Goal: Information Seeking & Learning: Learn about a topic

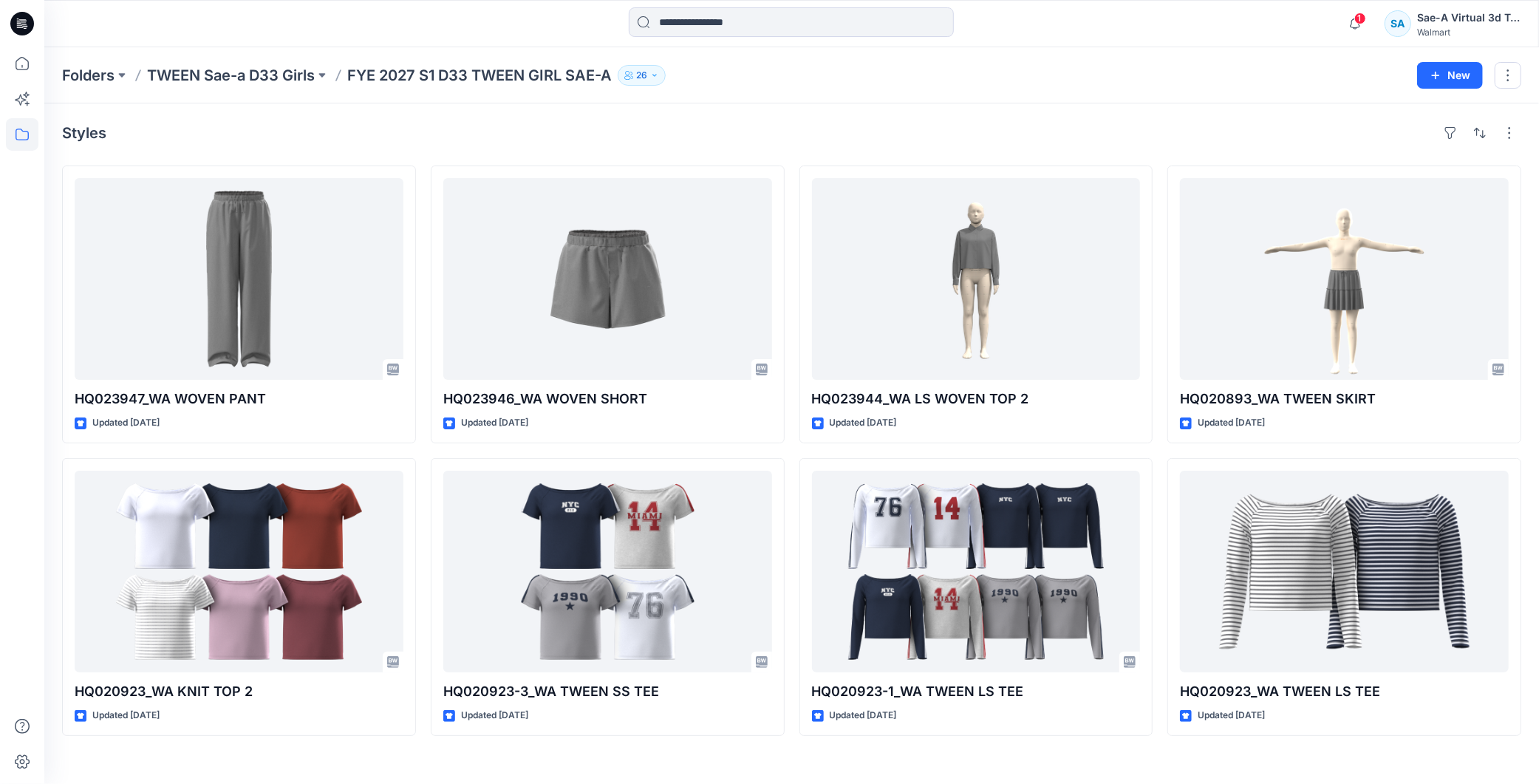
click at [1360, 22] on span "1" at bounding box center [1360, 19] width 12 height 12
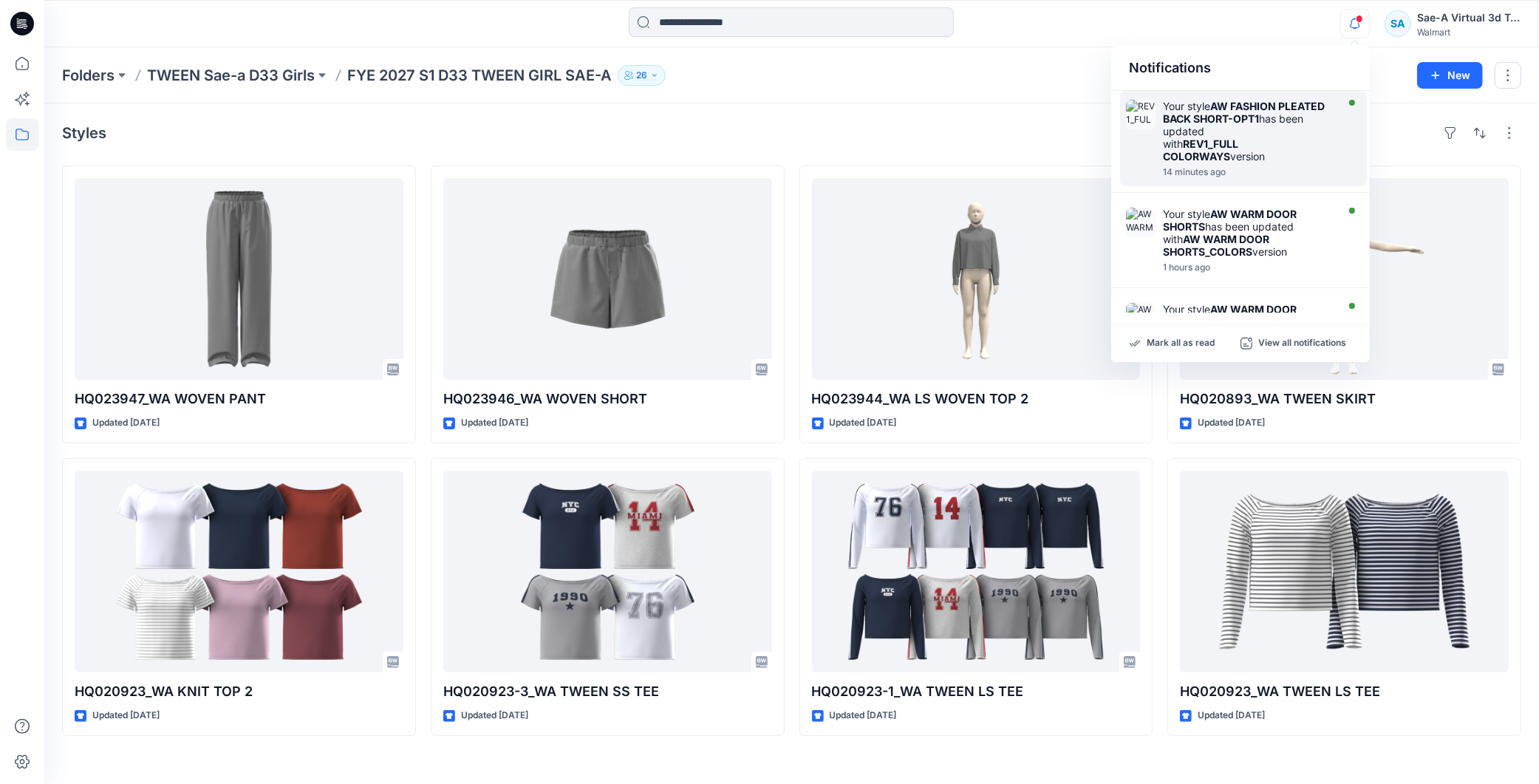
click at [1211, 108] on div "Your style AW FASHION PLEATED BACK SHORT-OPT1 has been updated with REV1_FULL C…" at bounding box center [1248, 131] width 170 height 63
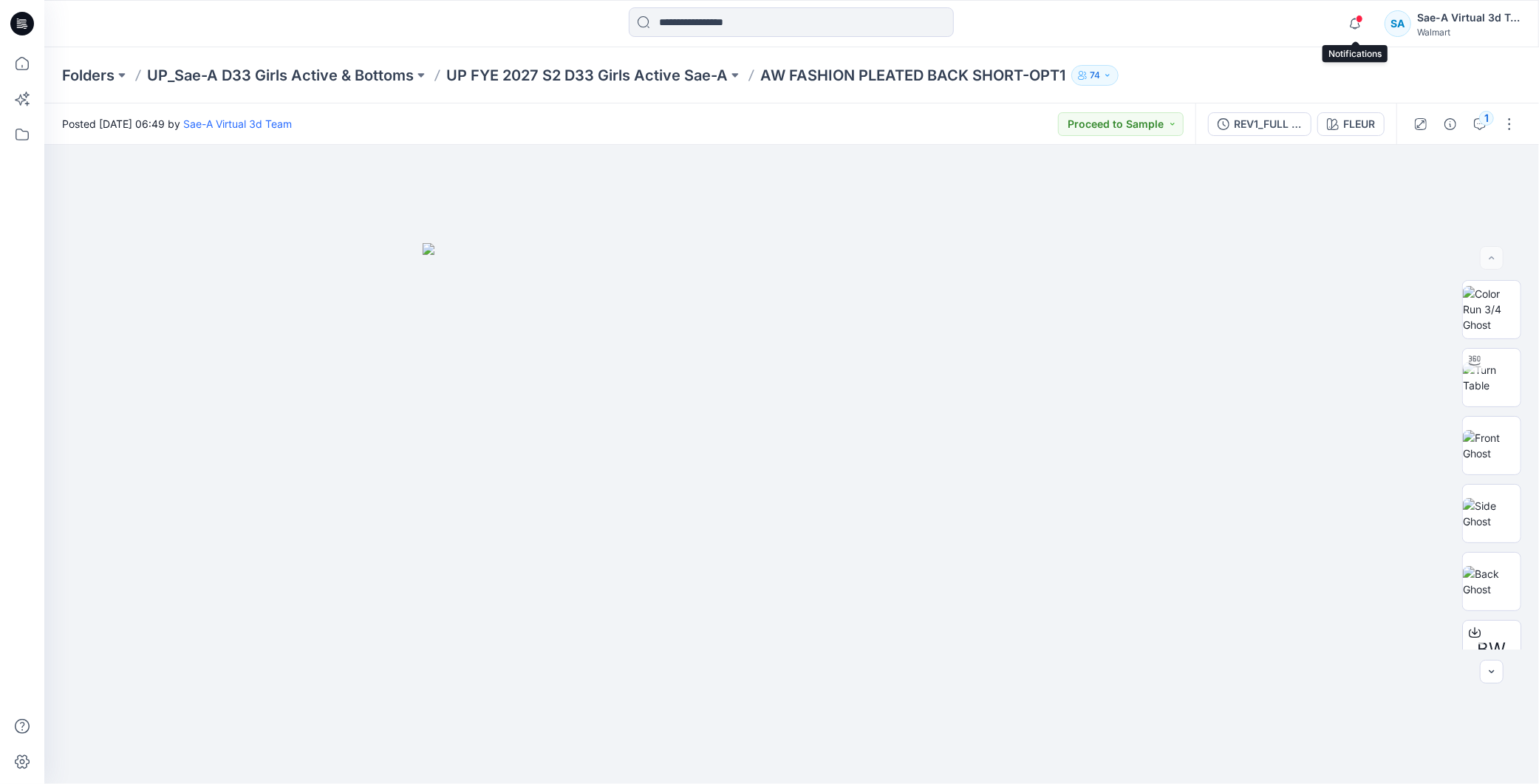
click at [1361, 17] on span at bounding box center [1359, 19] width 8 height 8
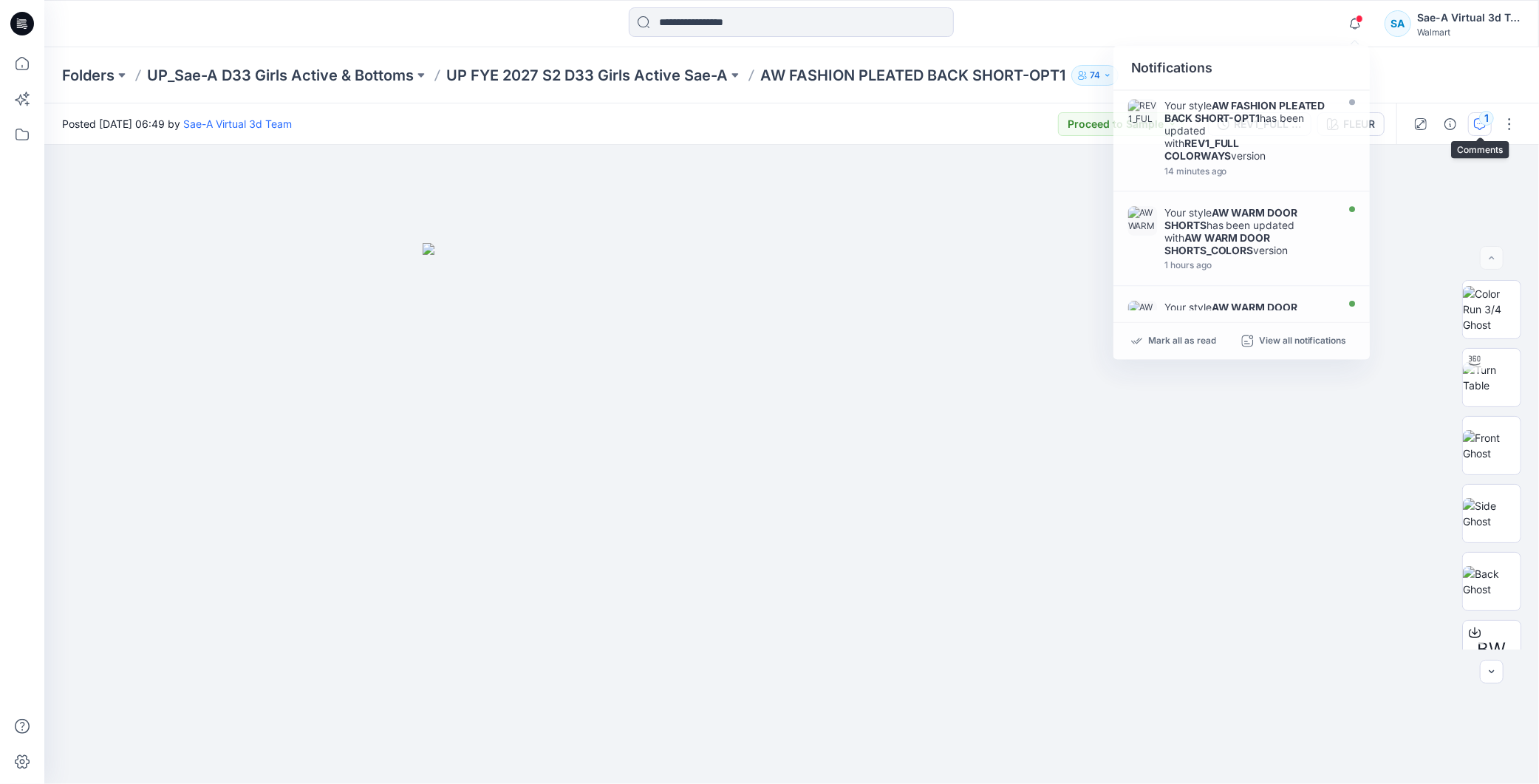
click at [1486, 126] on icon "button" at bounding box center [1480, 125] width 12 height 12
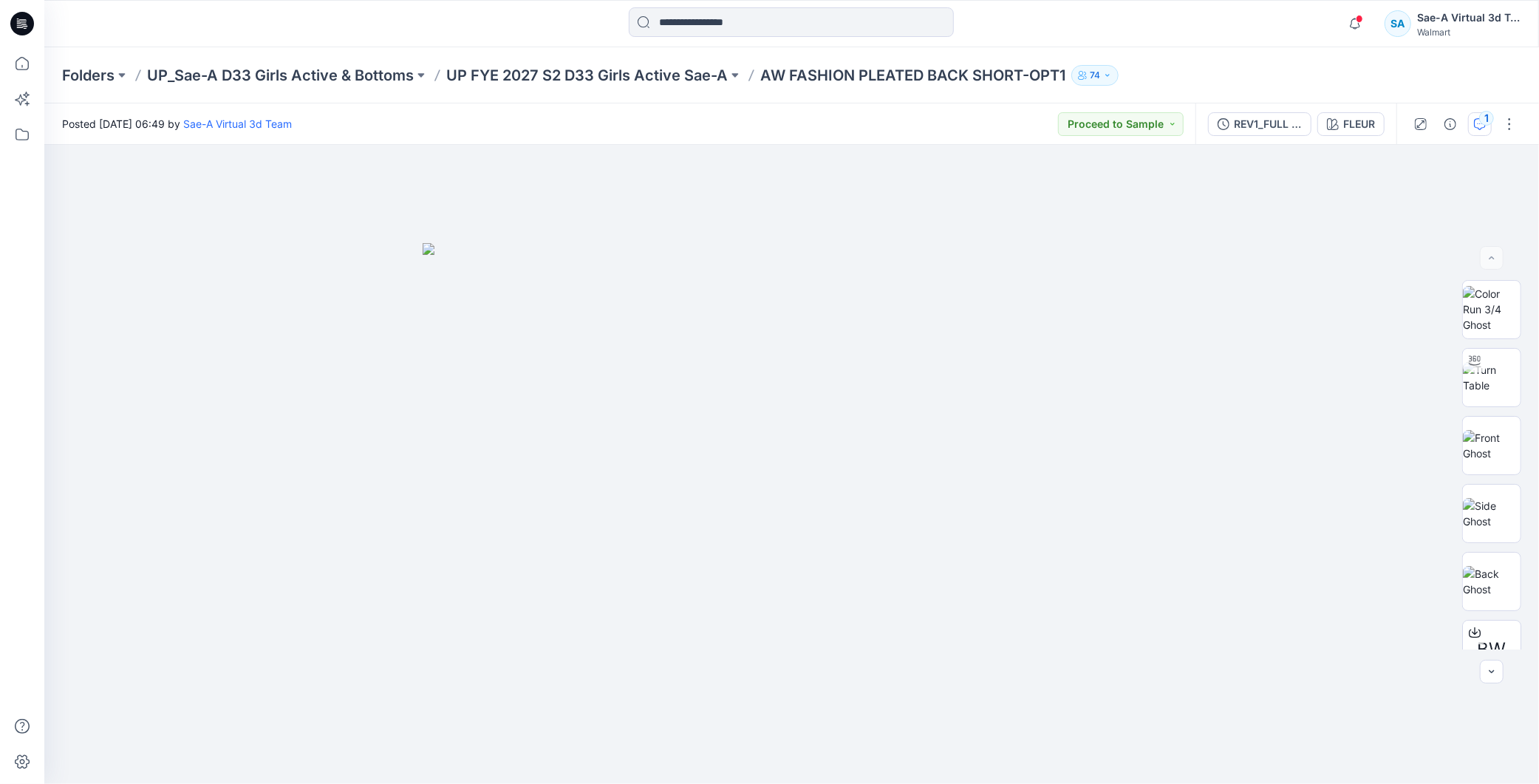
click at [1485, 126] on div at bounding box center [1392, 416] width 296 height 736
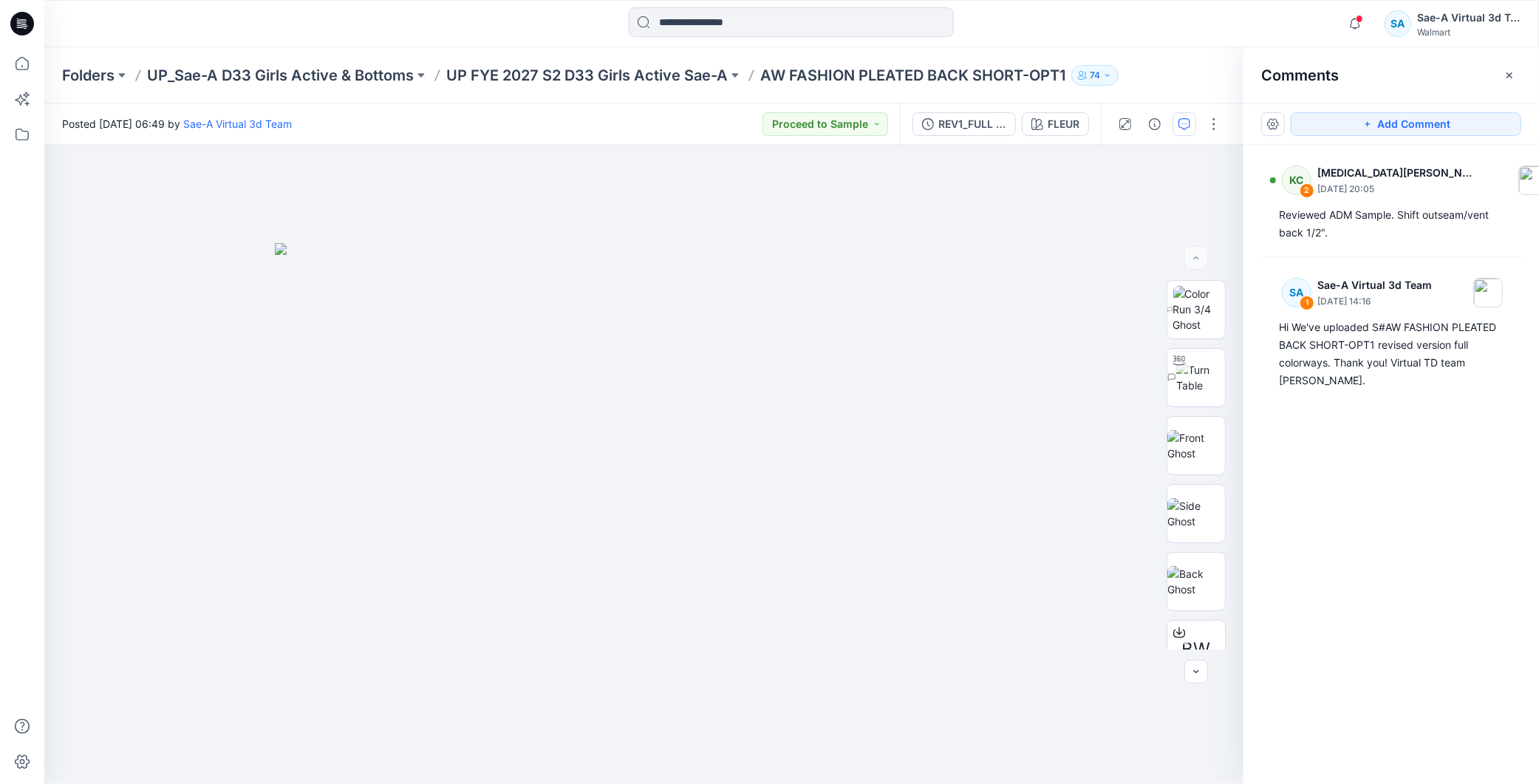
click at [1417, 669] on div "KC 2 [MEDICAL_DATA][PERSON_NAME] [DATE] 20:05 Reviewed ADM Sample. Shift outsea…" at bounding box center [1392, 437] width 296 height 584
click at [1356, 28] on icon "button" at bounding box center [1355, 28] width 5 height 2
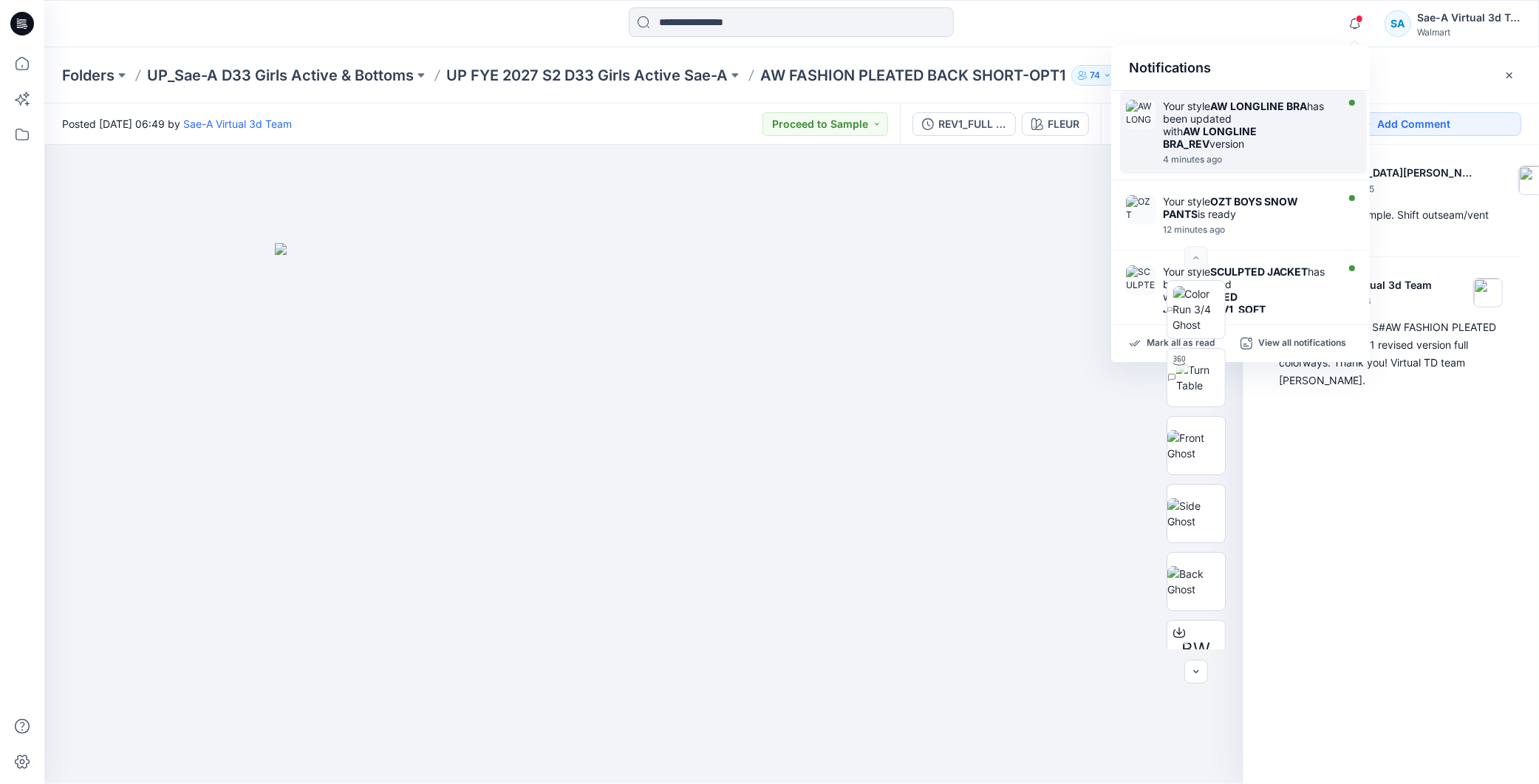
click at [1246, 142] on div "Your style AW LONGLINE BRA has been updated with AW LONGLINE BRA_REV version" at bounding box center [1248, 125] width 170 height 51
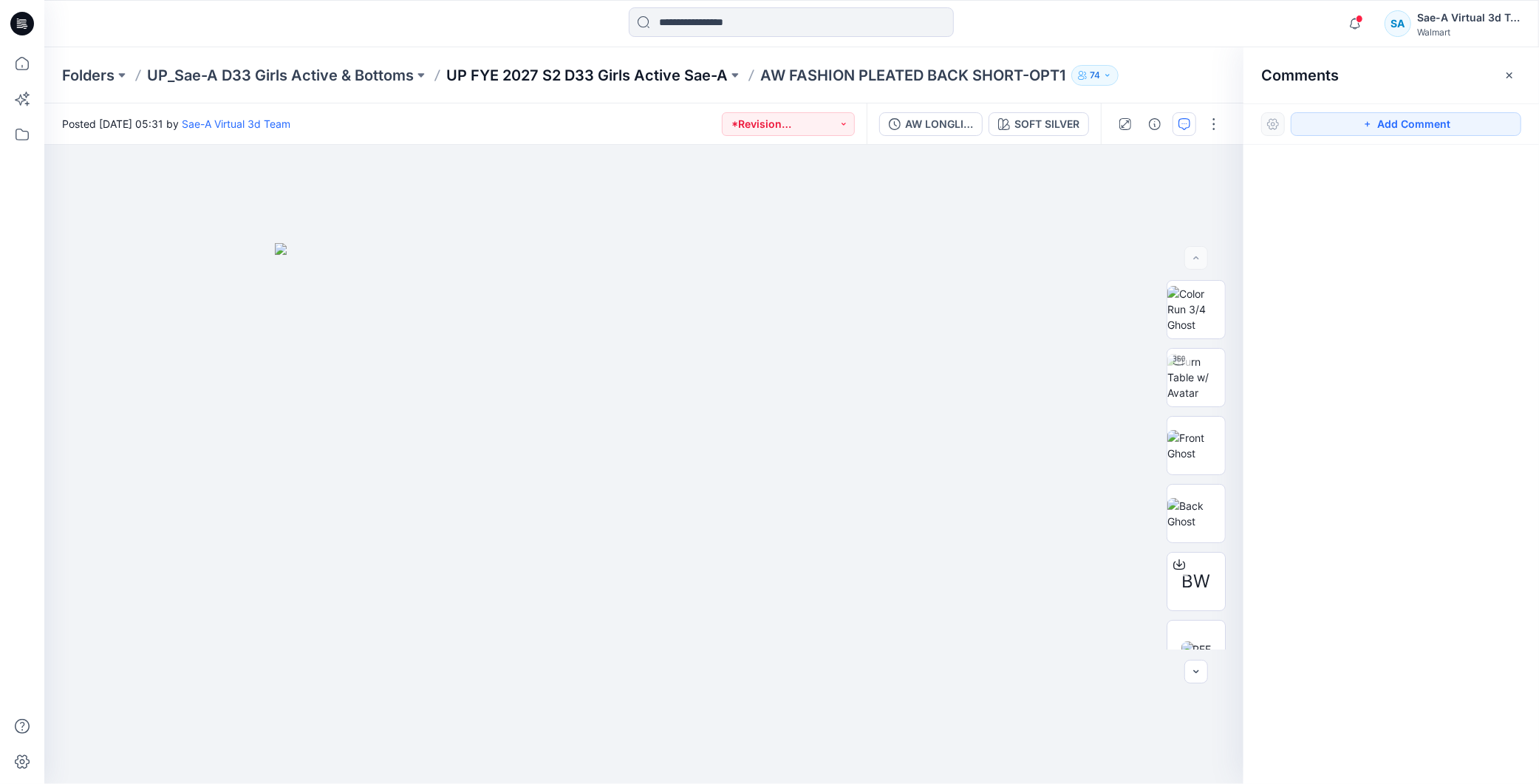
click at [685, 81] on p "UP FYE 2027 S2 D33 Girls Active Sae-A" at bounding box center [586, 75] width 282 height 20
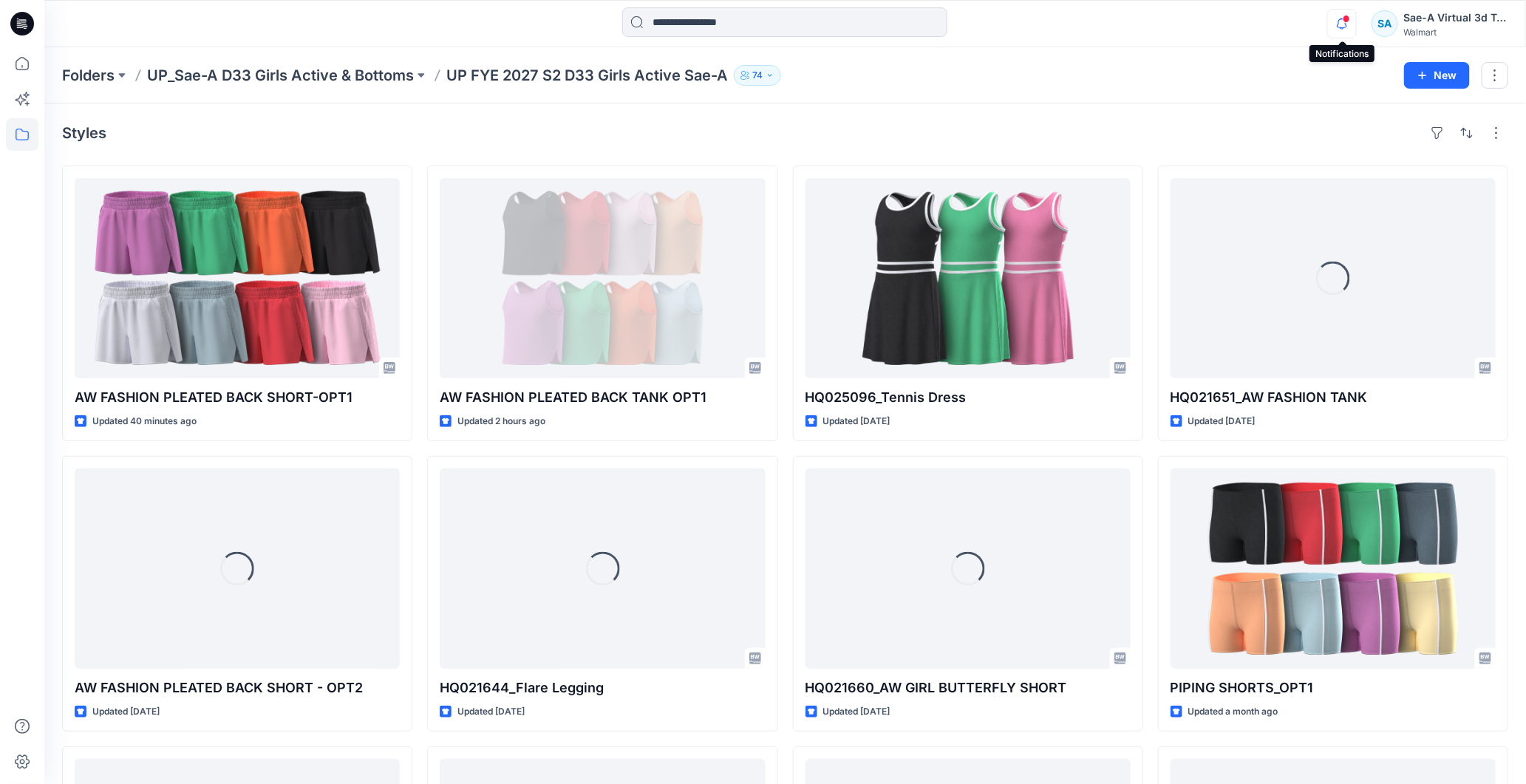
click at [1343, 13] on icon "button" at bounding box center [1341, 23] width 28 height 29
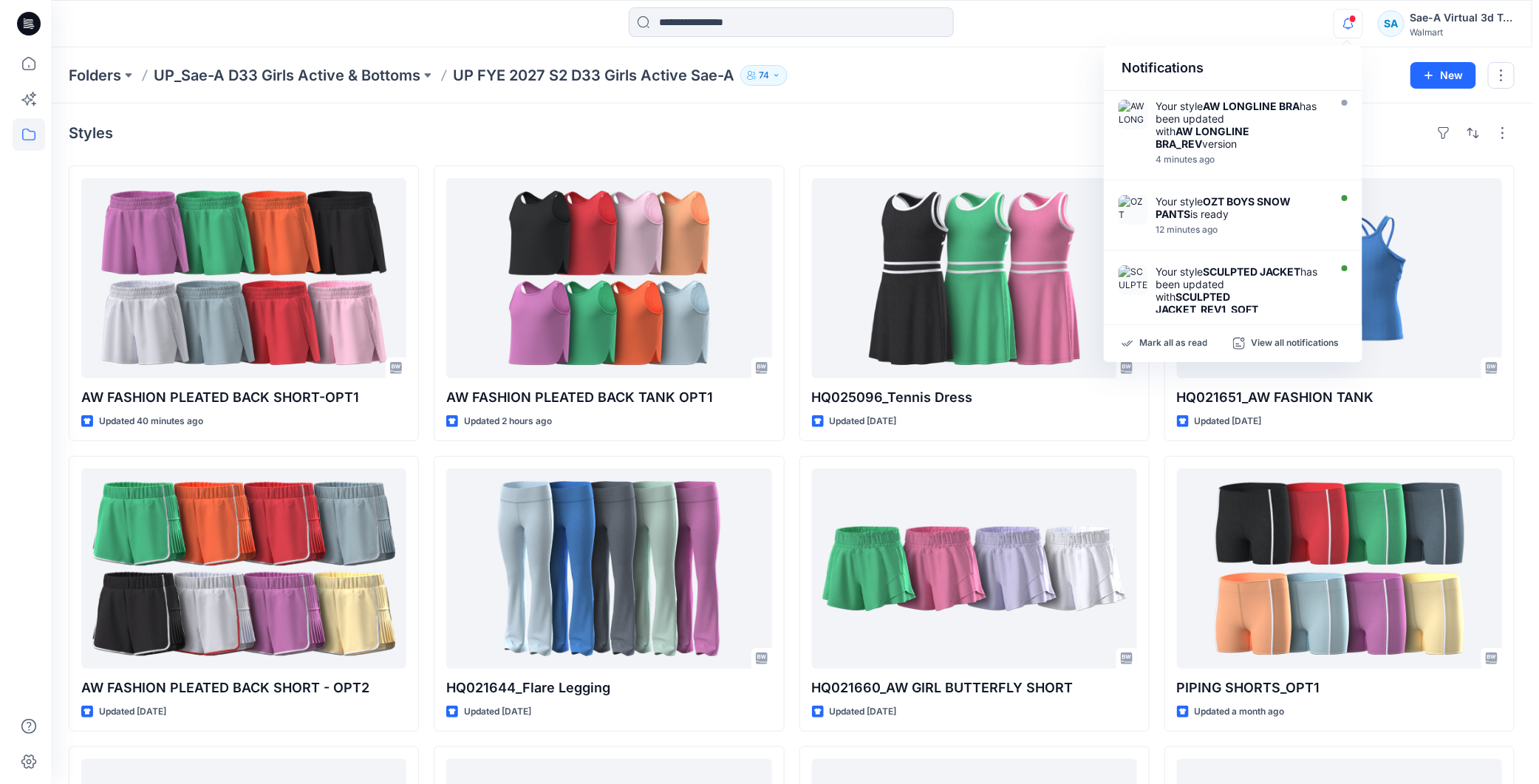
scroll to position [82, 0]
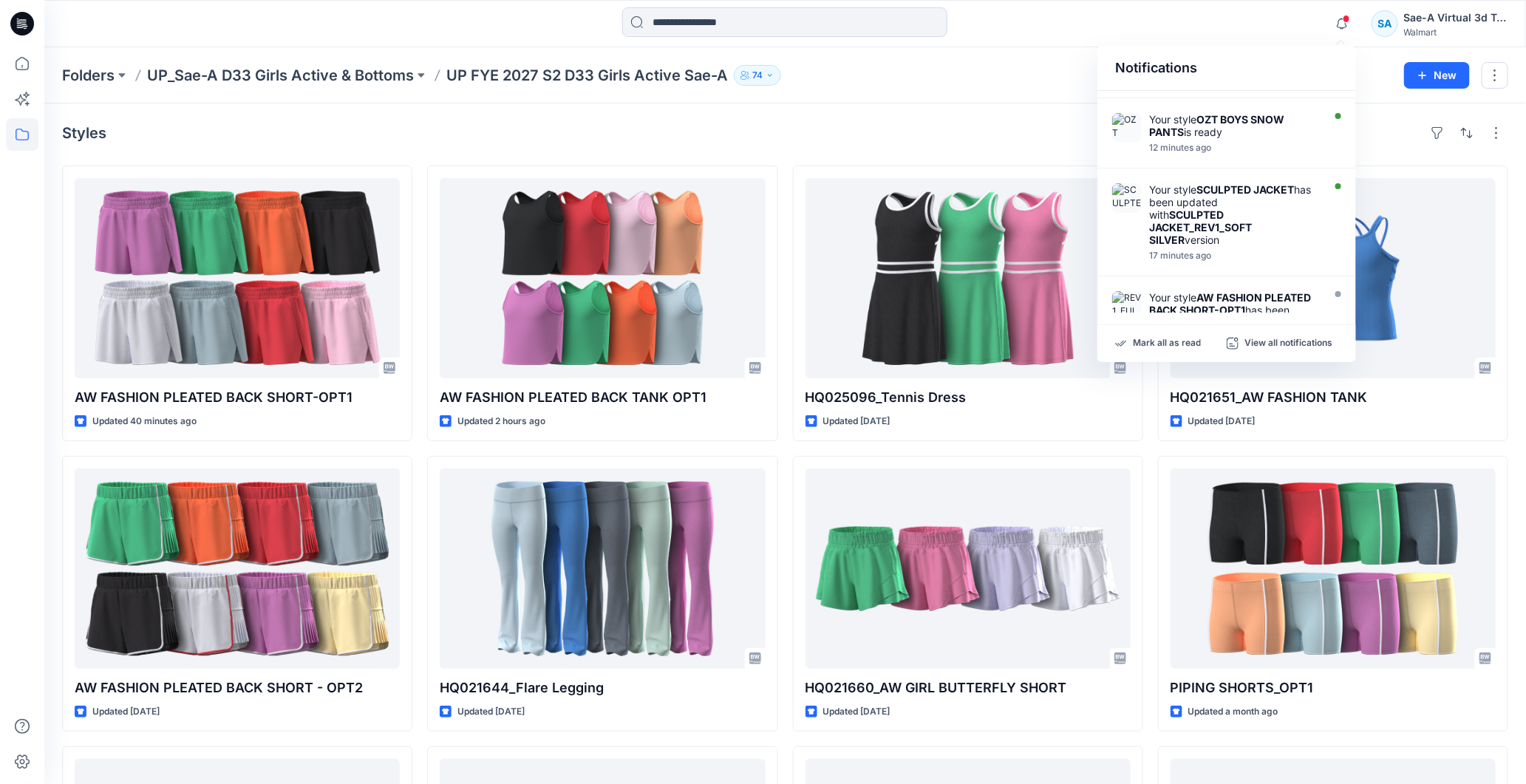
drag, startPoint x: 1234, startPoint y: 119, endPoint x: 1053, endPoint y: 318, distance: 269.0
click at [1234, 116] on strong "OZT BOYS SNOW PANTS" at bounding box center [1216, 125] width 135 height 25
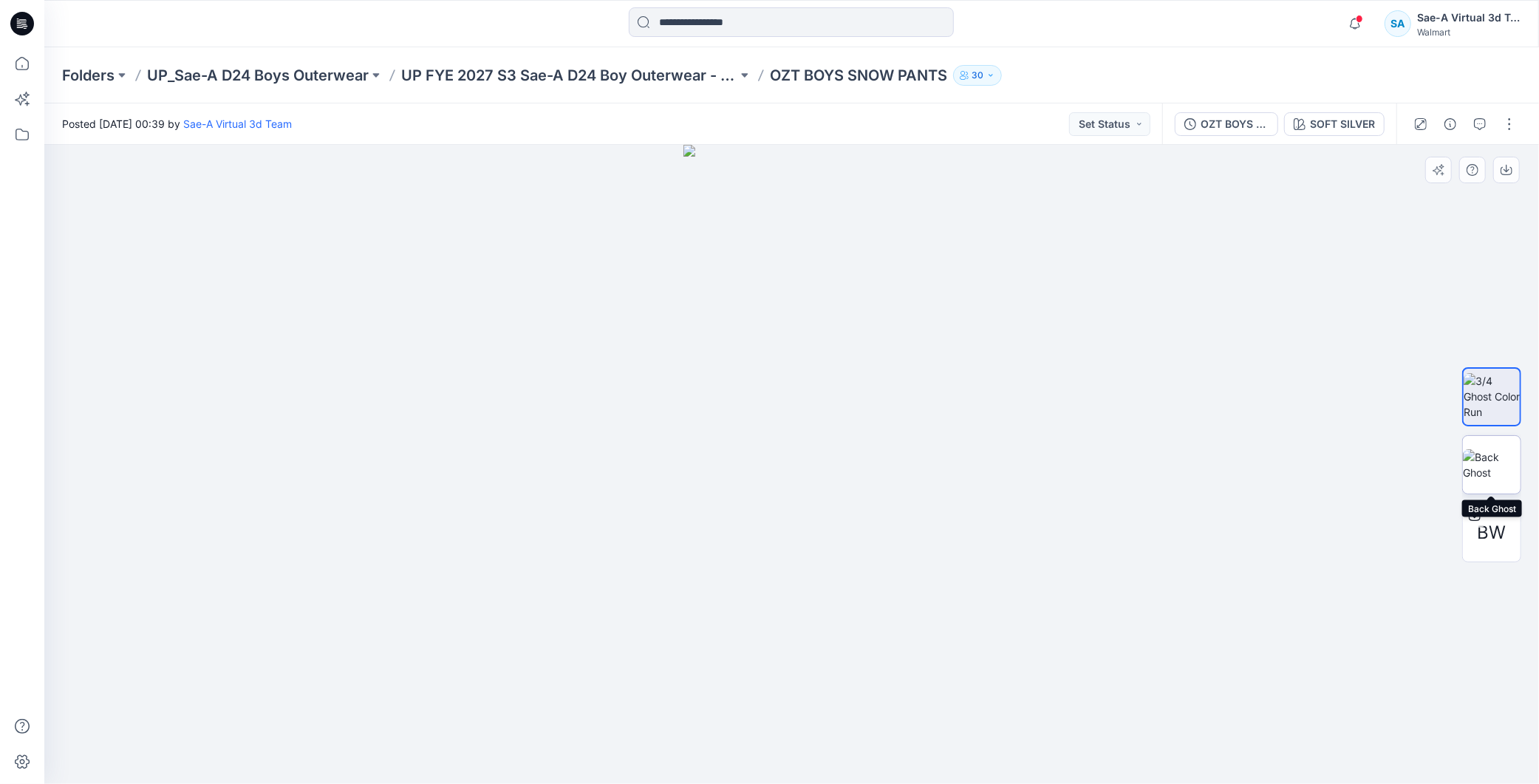
click at [1501, 469] on img at bounding box center [1491, 464] width 57 height 31
click at [1215, 103] on div "OZT BOYS SNOW PANTS_ADM_SaeA_090925 SOFT SILVER" at bounding box center [1279, 124] width 234 height 42
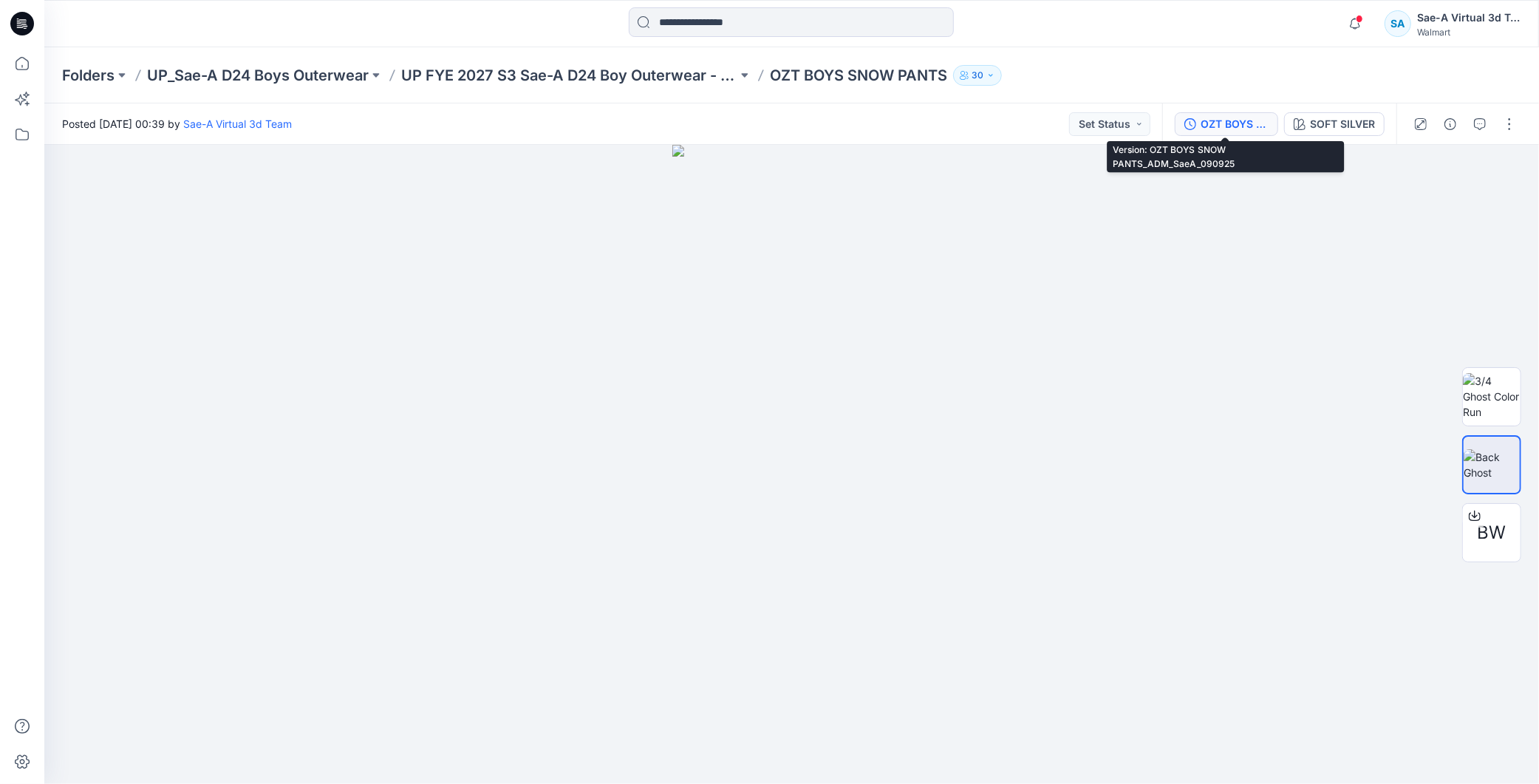
click at [1205, 125] on div "OZT BOYS SNOW PANTS_ADM_SaeA_090925" at bounding box center [1235, 125] width 68 height 17
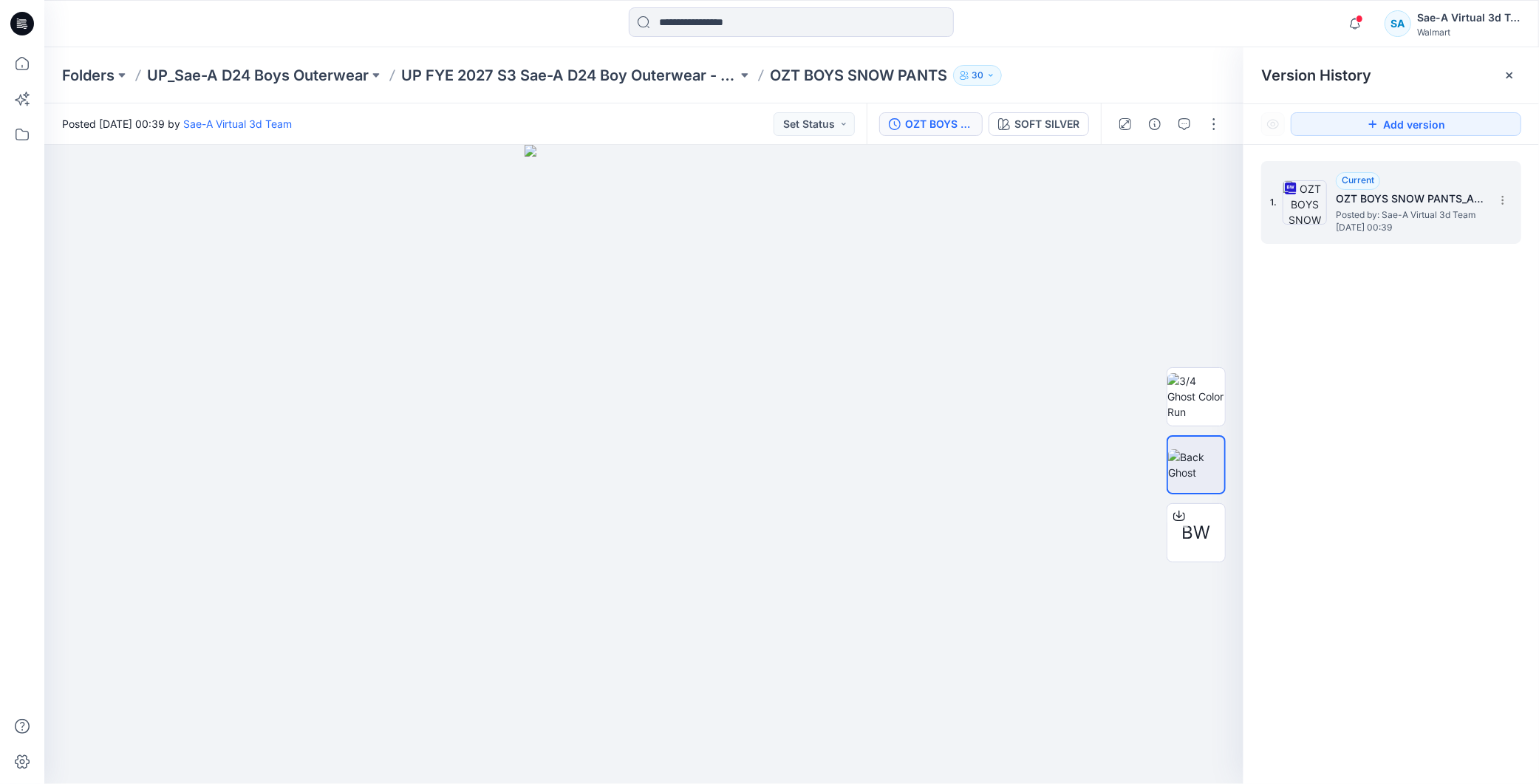
click at [1423, 215] on span "Posted by: Sae-A Virtual 3d Team" at bounding box center [1410, 215] width 148 height 15
click at [1158, 116] on button "button" at bounding box center [1154, 124] width 23 height 23
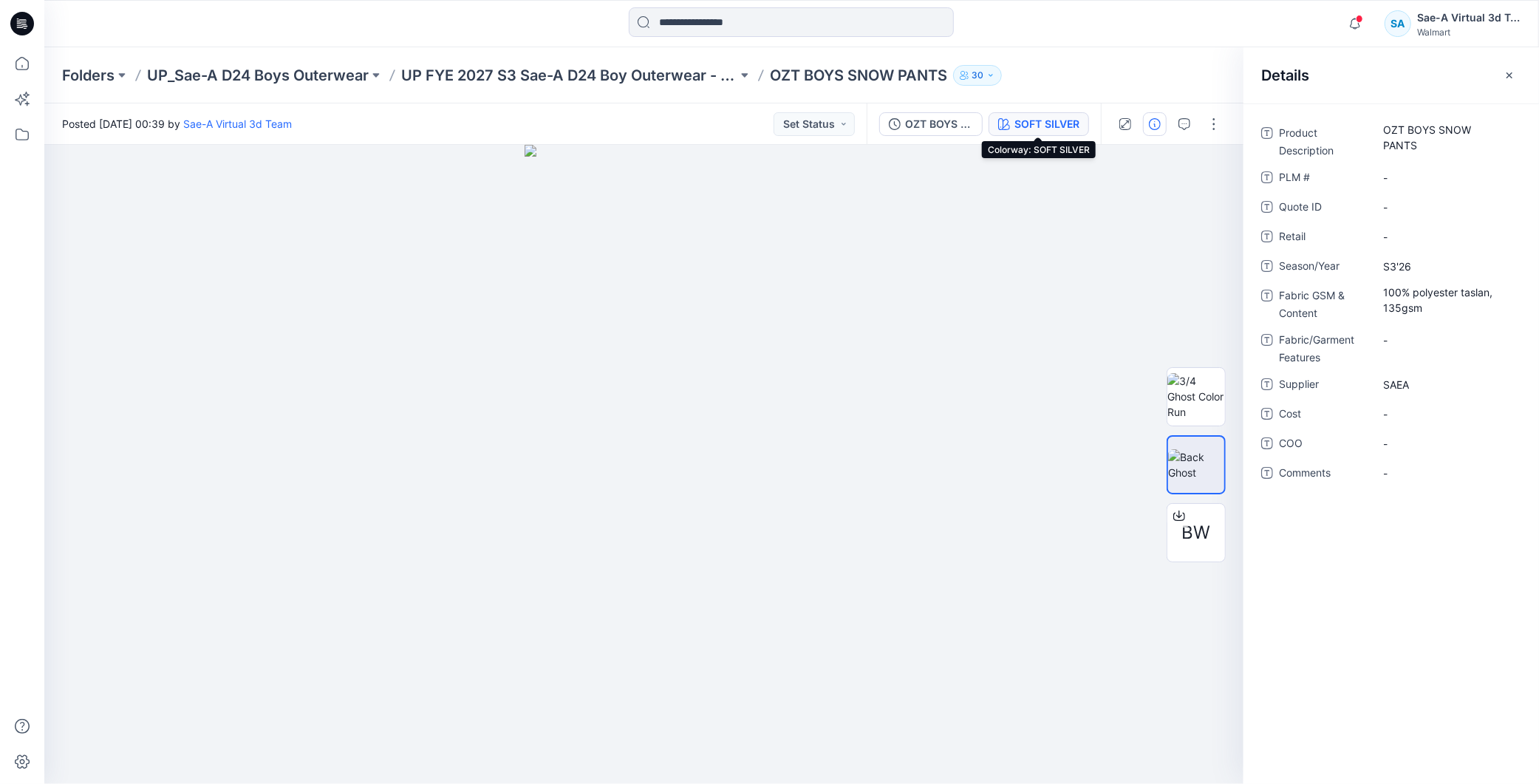
click at [1039, 126] on div "SOFT SILVER" at bounding box center [1047, 125] width 65 height 17
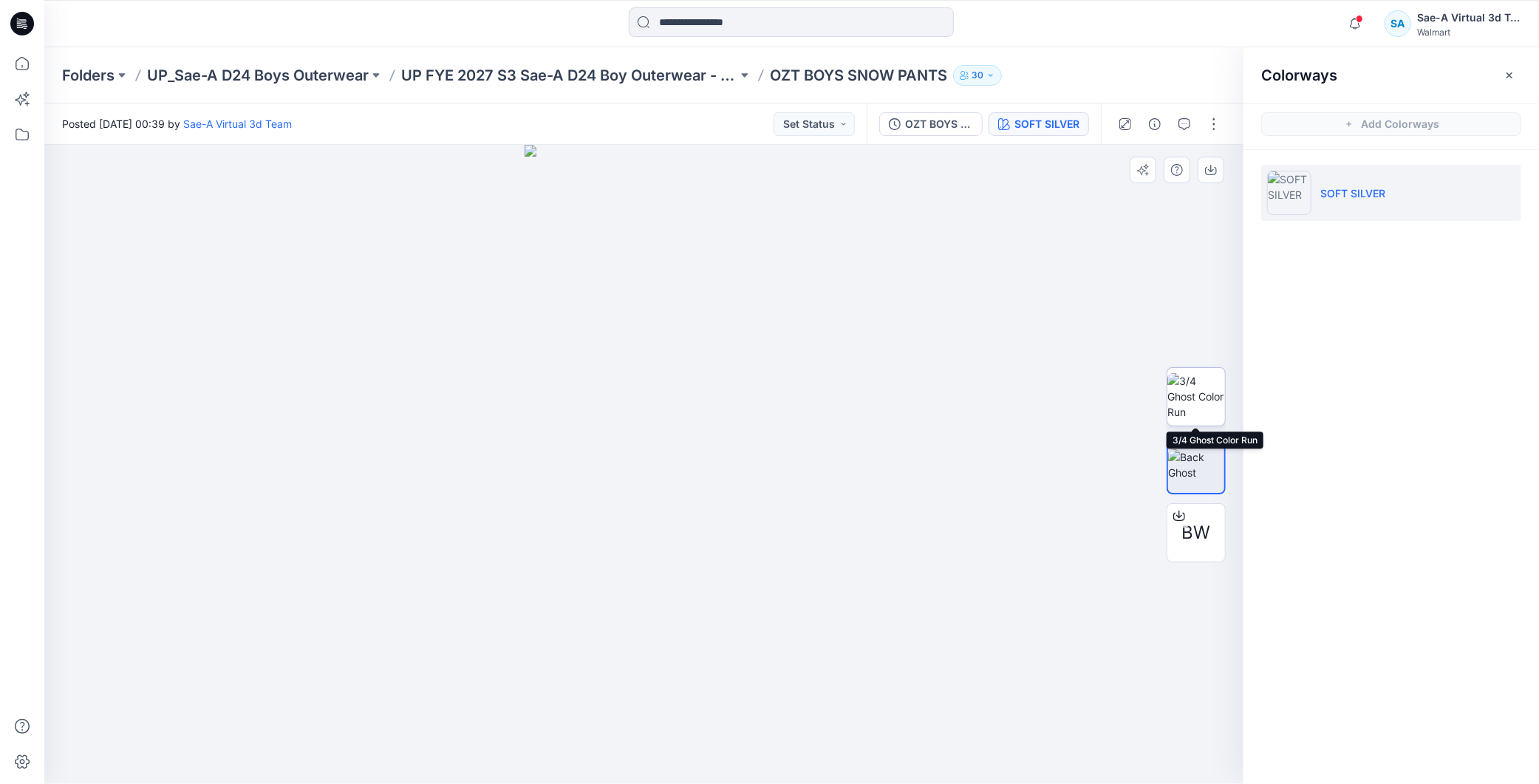
click at [1214, 406] on img at bounding box center [1196, 396] width 57 height 47
click at [1205, 456] on img at bounding box center [1196, 464] width 57 height 31
click at [1210, 401] on img at bounding box center [1196, 396] width 57 height 47
